Goal: Information Seeking & Learning: Find specific fact

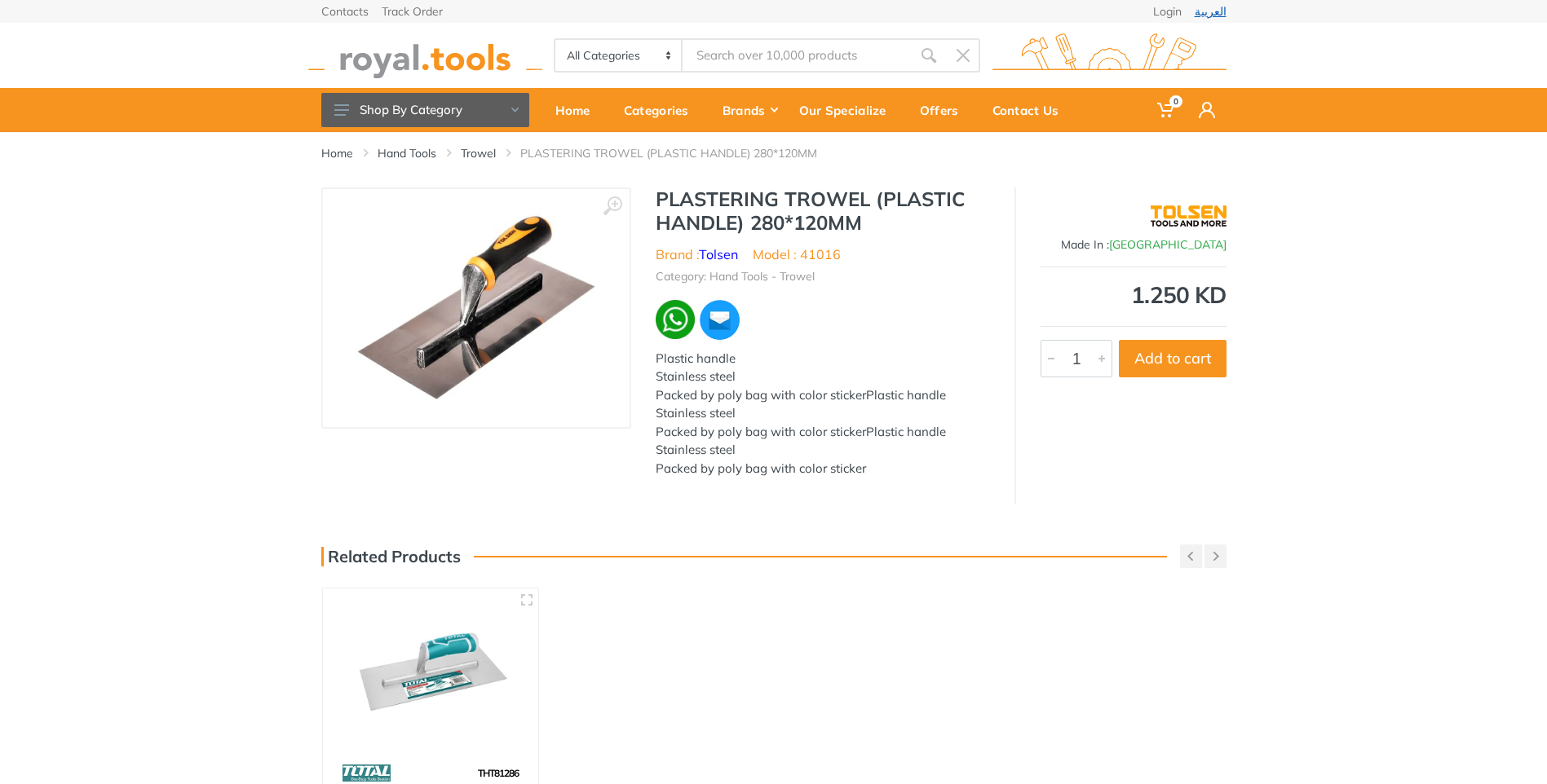
click at [1213, 9] on link "العربية" at bounding box center [1210, 11] width 31 height 12
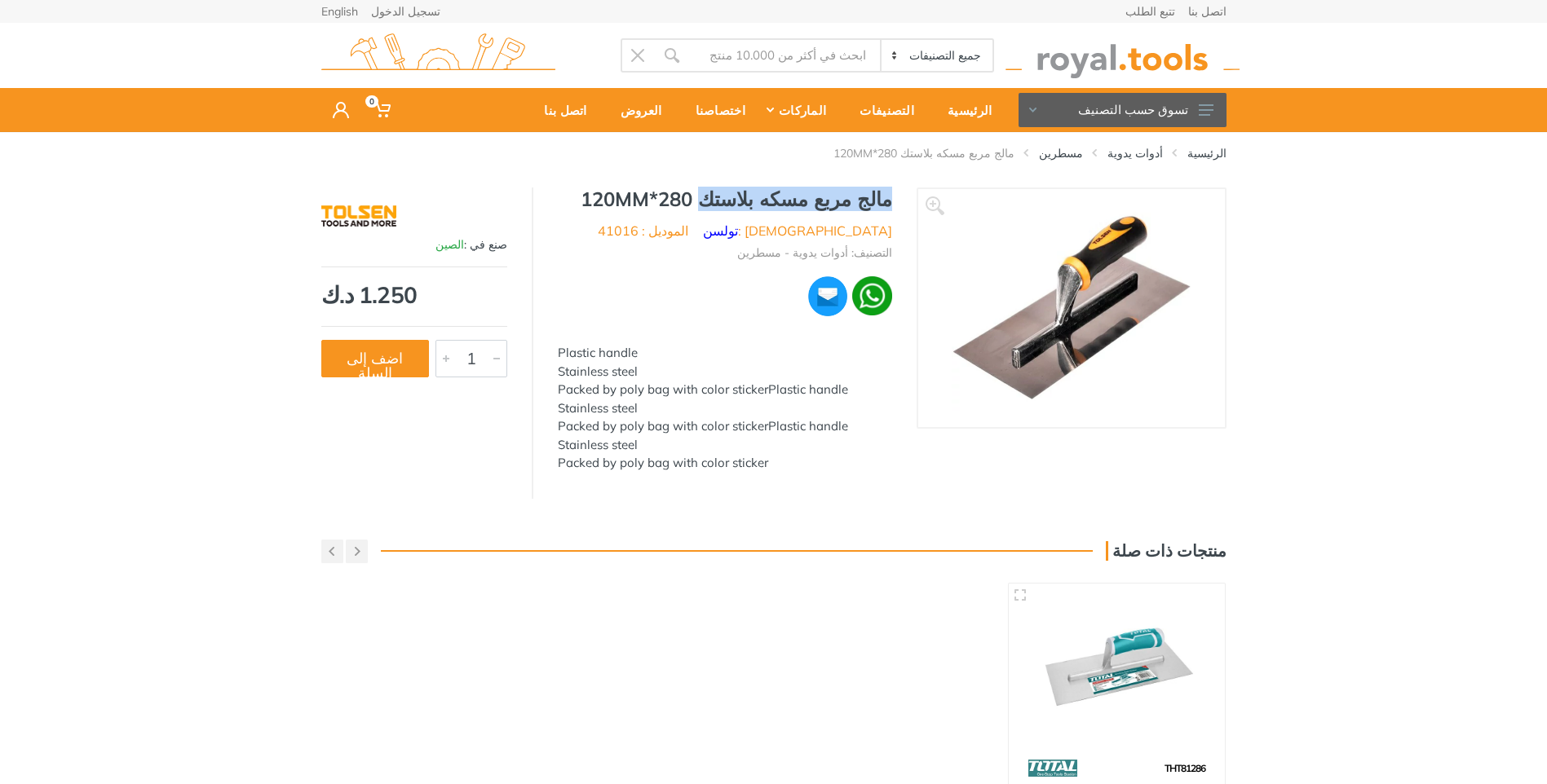
drag, startPoint x: 893, startPoint y: 199, endPoint x: 741, endPoint y: 198, distance: 152.0
click at [741, 198] on div "مالج مربع مسكه بلاستك 280*120MM [DEMOGRAPHIC_DATA] : تولسن الموديل : 41016 التص…" at bounding box center [724, 335] width 383 height 295
copy h1 "مالج مربع مسكه بلاستك"
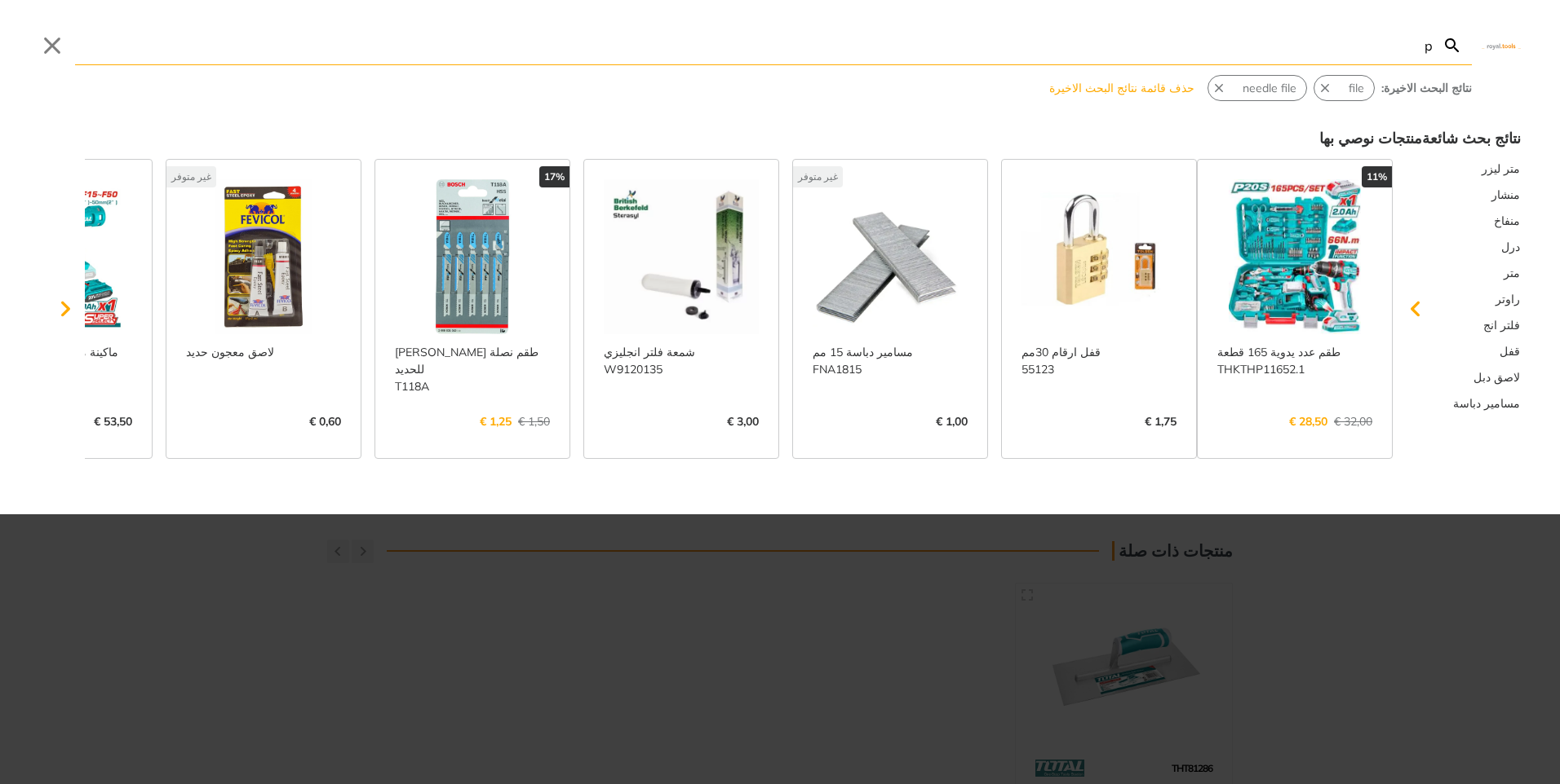
type input "p"
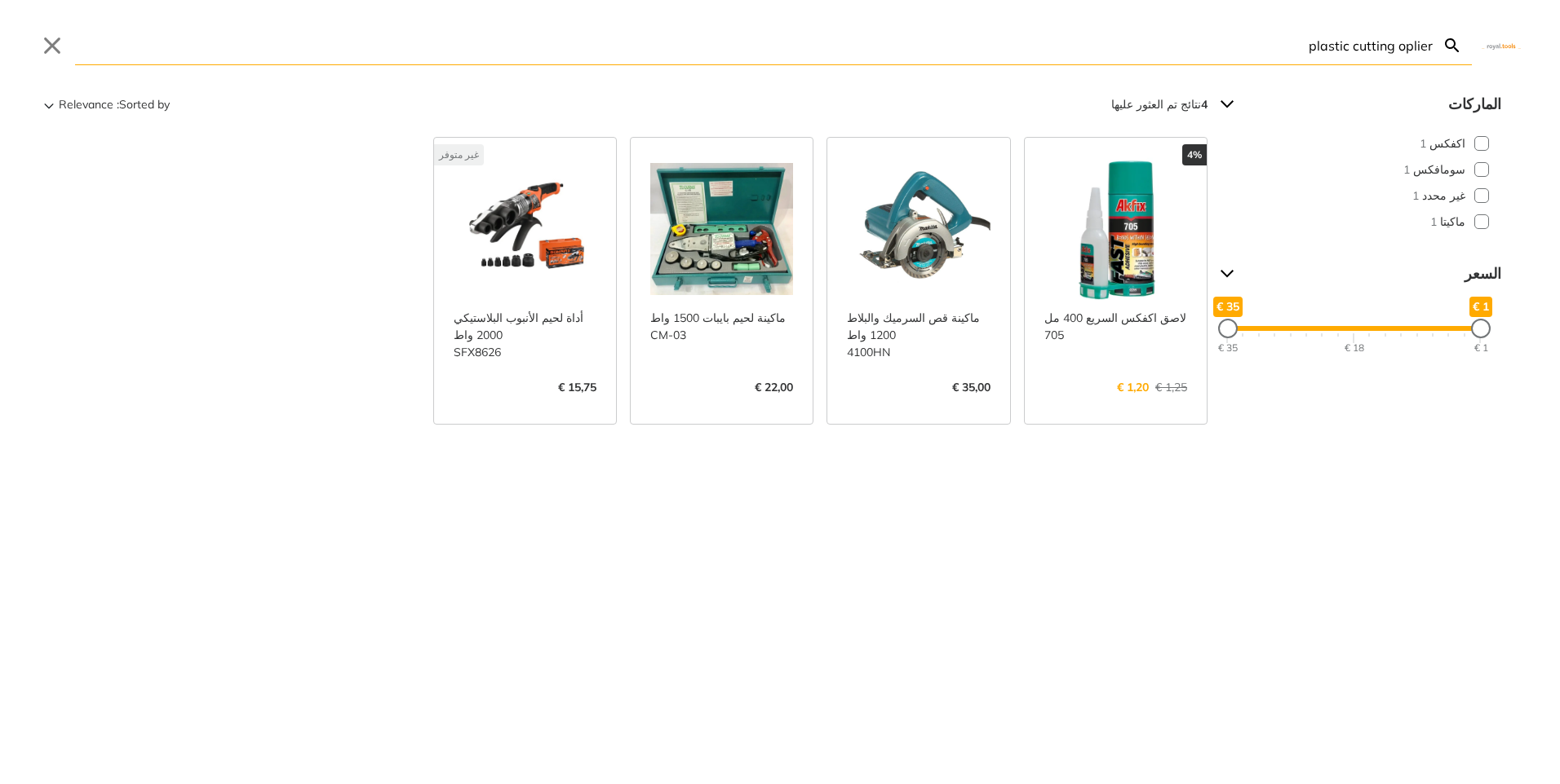
type input "plastic cutting oplier"
